Goal: Find specific page/section: Find specific page/section

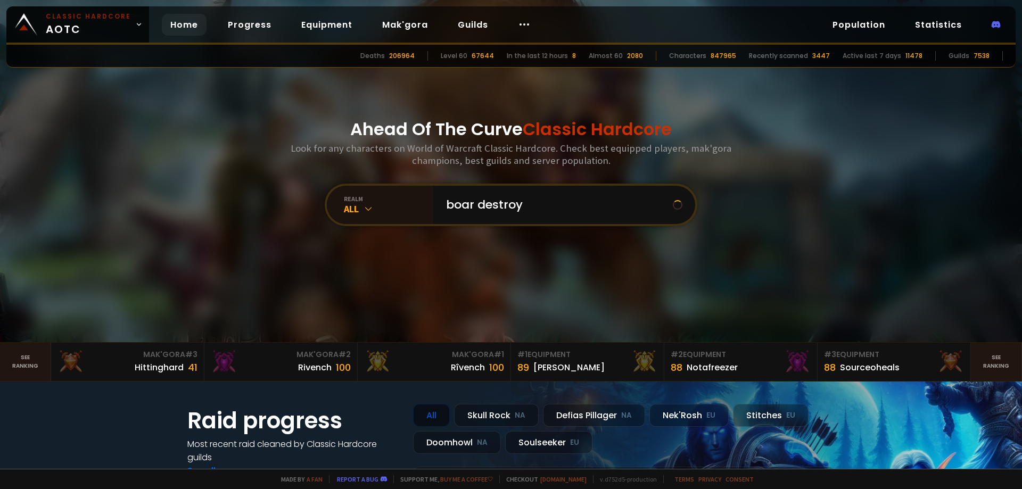
type input "boar destroye"
click at [465, 204] on input "text" at bounding box center [561, 205] width 243 height 38
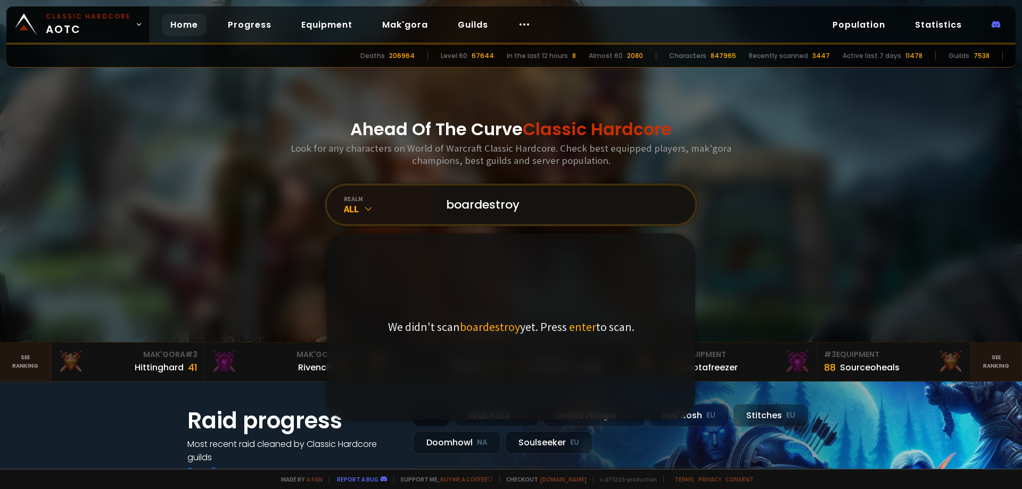
type input "boardestroye"
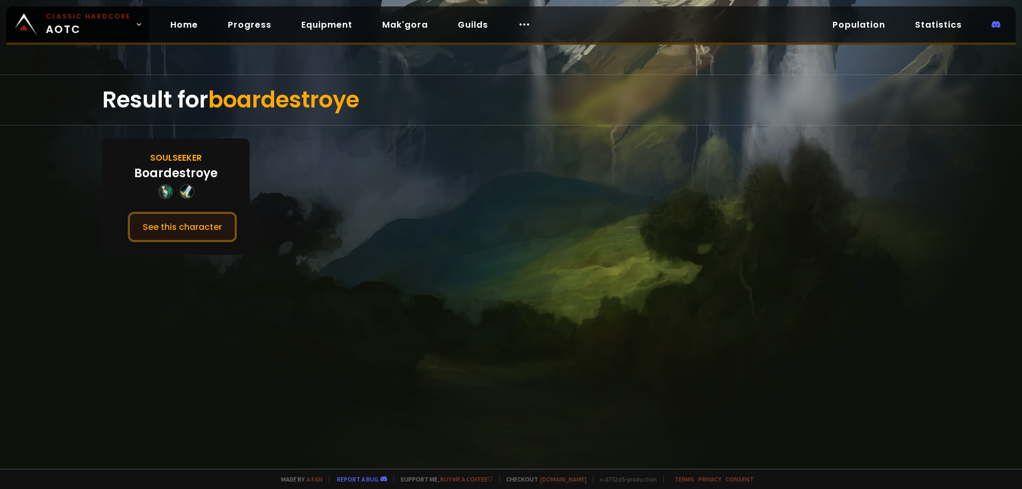
click at [189, 226] on button "See this character" at bounding box center [182, 227] width 109 height 30
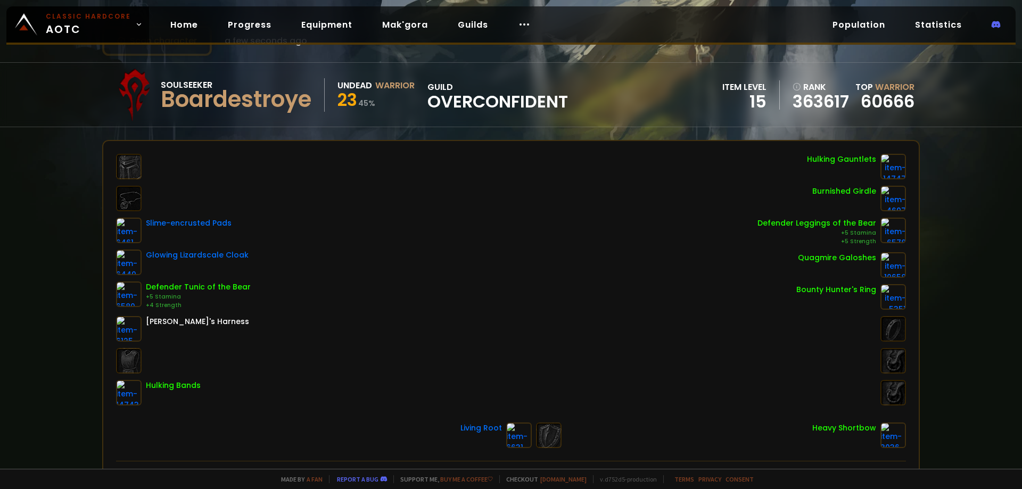
scroll to position [53, 0]
